Goal: Information Seeking & Learning: Learn about a topic

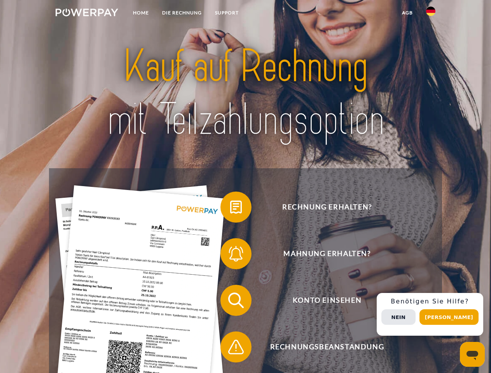
click at [87, 14] on img at bounding box center [87, 13] width 63 height 8
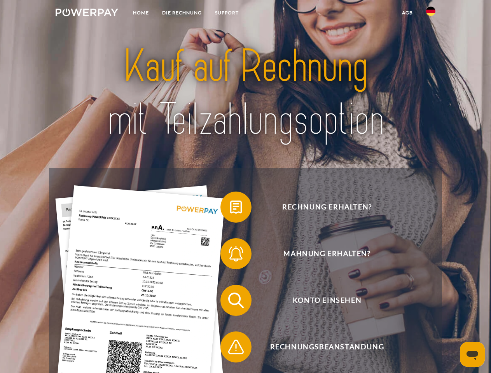
click at [431, 14] on img at bounding box center [430, 11] width 9 height 9
click at [407, 13] on link "agb" at bounding box center [407, 13] width 24 height 14
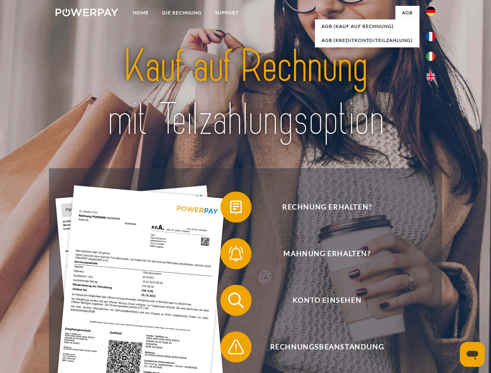
click at [230, 209] on span at bounding box center [224, 207] width 39 height 39
click at [230, 255] on span at bounding box center [224, 253] width 39 height 39
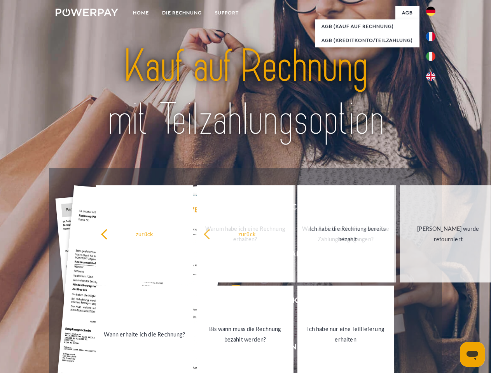
click at [230, 302] on link "Bis wann muss die Rechnung bezahlt werden?" at bounding box center [245, 334] width 97 height 97
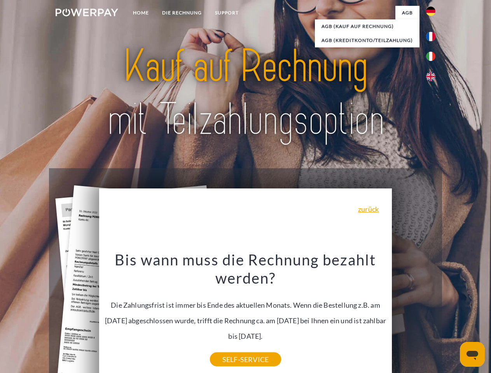
click at [433, 314] on div "Rechnung erhalten? Mahnung erhalten? Konto einsehen" at bounding box center [245, 323] width 393 height 311
click at [414, 316] on span "Konto einsehen" at bounding box center [327, 300] width 190 height 31
click at [452, 317] on header "Home DIE RECHNUNG SUPPORT" at bounding box center [245, 268] width 491 height 537
